Goal: Task Accomplishment & Management: Manage account settings

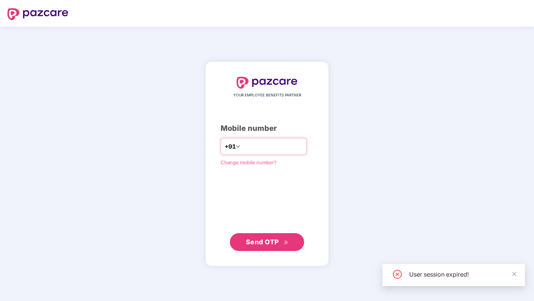
click at [255, 151] on input "number" at bounding box center [272, 147] width 61 height 12
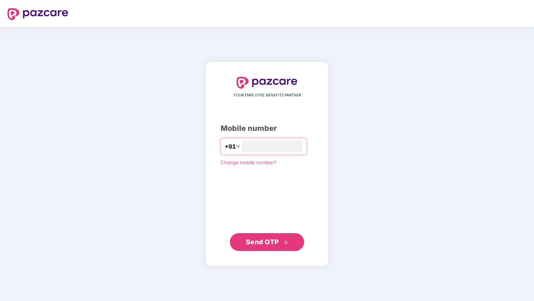
type input "**********"
click at [266, 248] on button "Send OTP" at bounding box center [267, 243] width 74 height 18
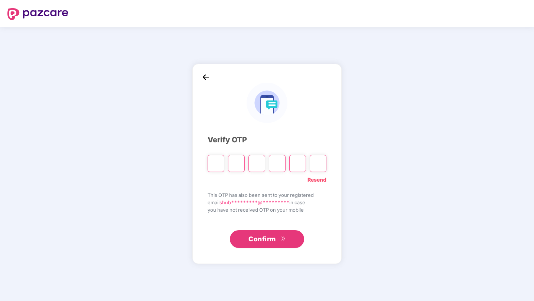
type input "*"
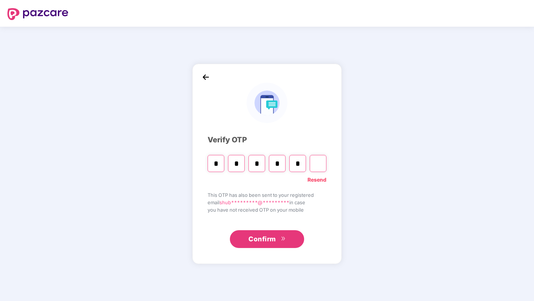
type input "*"
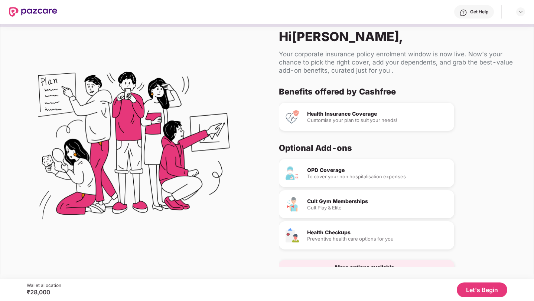
click at [470, 293] on button "Let's Begin" at bounding box center [482, 290] width 50 height 15
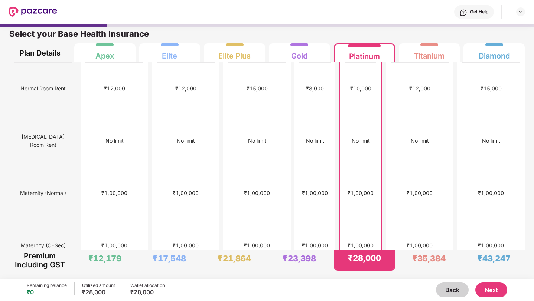
scroll to position [261, 0]
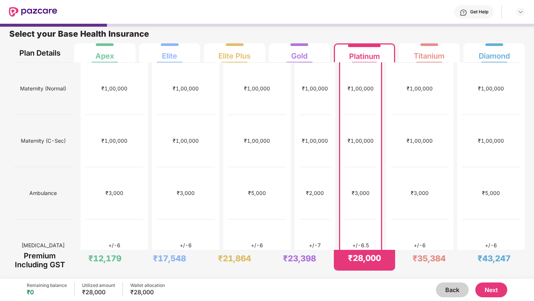
click at [453, 296] on button "Back" at bounding box center [452, 290] width 33 height 15
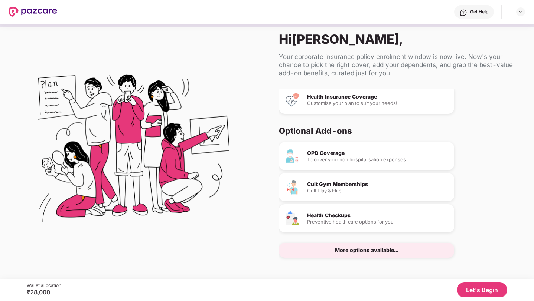
scroll to position [0, 0]
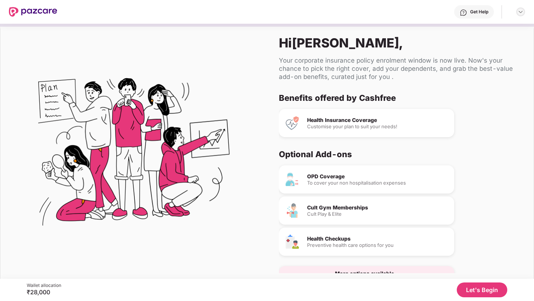
click at [521, 14] on img at bounding box center [521, 12] width 6 height 6
click at [479, 35] on div "Logout" at bounding box center [485, 29] width 97 height 14
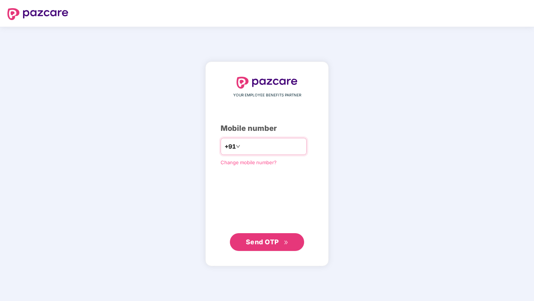
click at [252, 151] on input "number" at bounding box center [272, 147] width 61 height 12
type input "**********"
click at [272, 240] on span "Send OTP" at bounding box center [262, 242] width 33 height 8
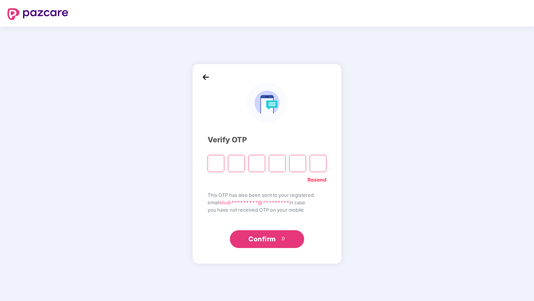
type input "*"
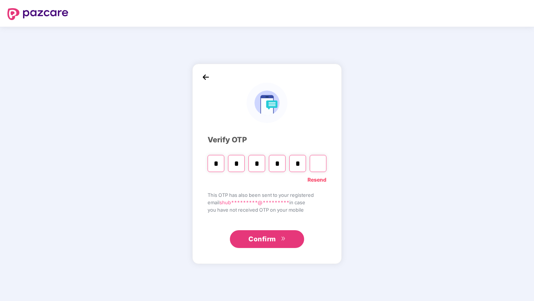
type input "*"
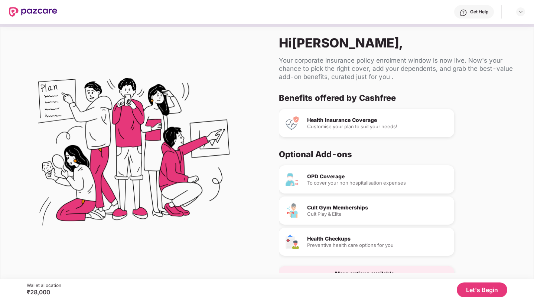
click at [318, 48] on div "Hi [PERSON_NAME] ," at bounding box center [400, 42] width 243 height 15
click at [521, 14] on img at bounding box center [521, 12] width 6 height 6
click at [490, 103] on div "Benefits offered by Cashfree Health Insurance Coverage Customise your plan to s…" at bounding box center [397, 115] width 237 height 45
